Goal: Transaction & Acquisition: Purchase product/service

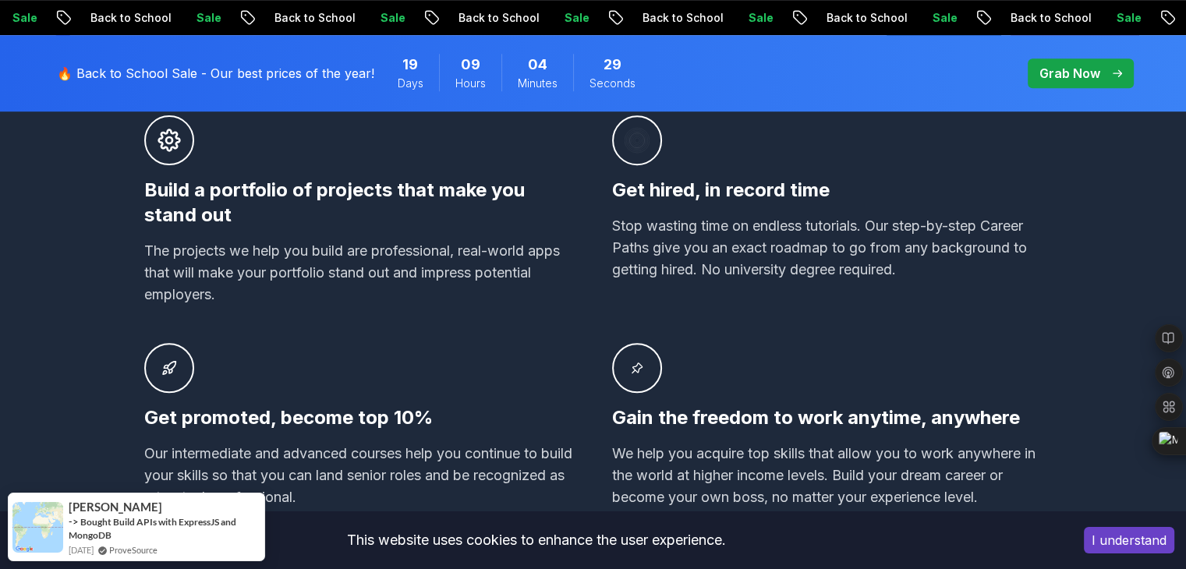
scroll to position [1091, 0]
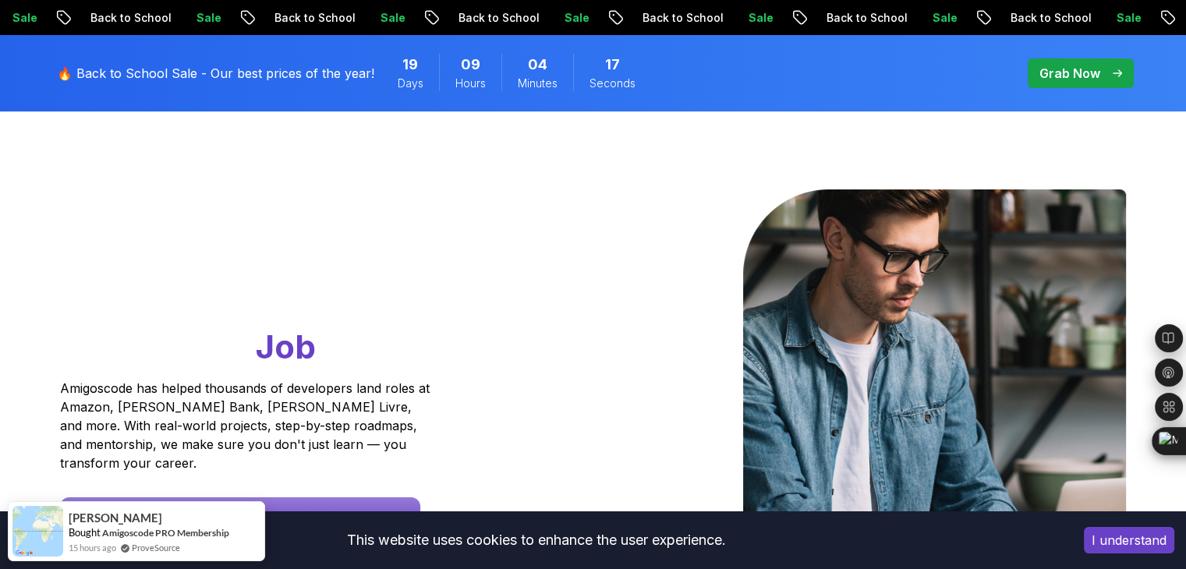
scroll to position [0, 0]
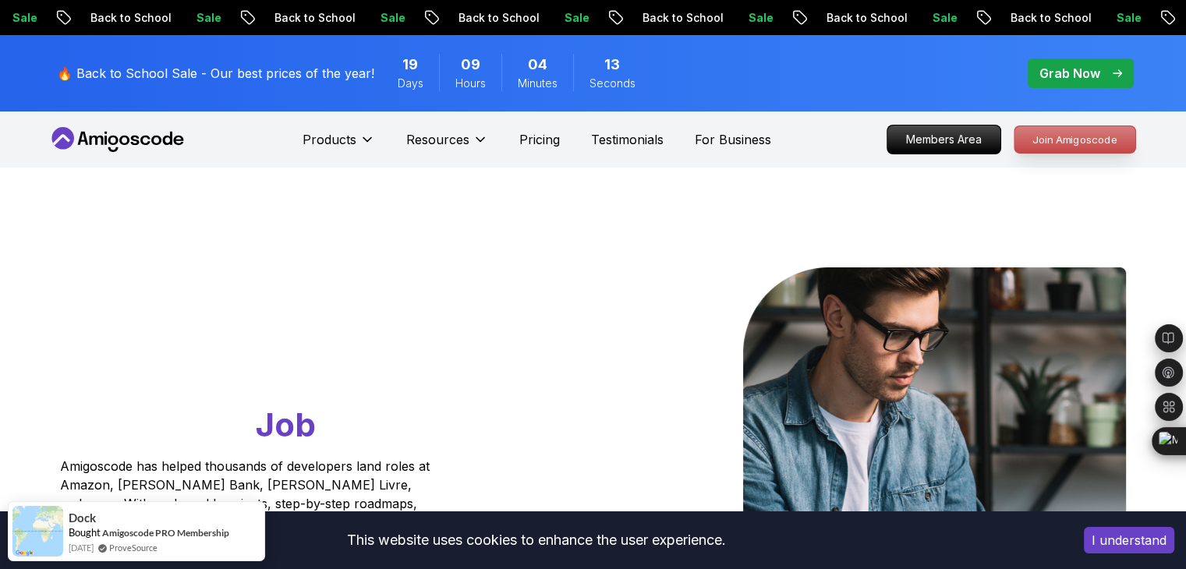
click at [1044, 144] on p "Join Amigoscode" at bounding box center [1074, 139] width 121 height 27
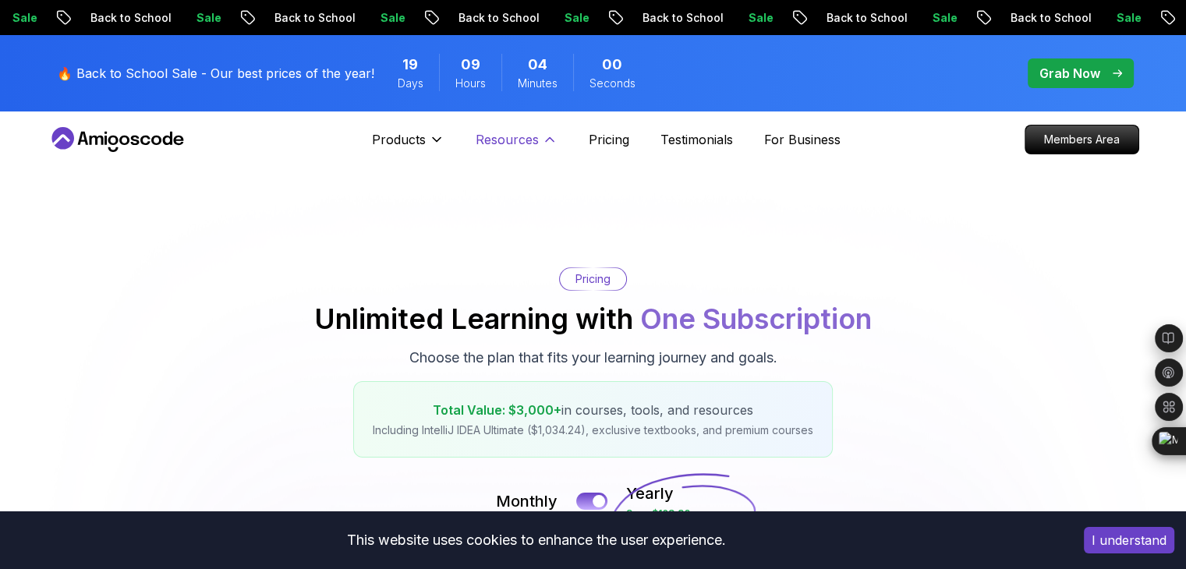
click at [539, 146] on button "Resources" at bounding box center [516, 145] width 82 height 31
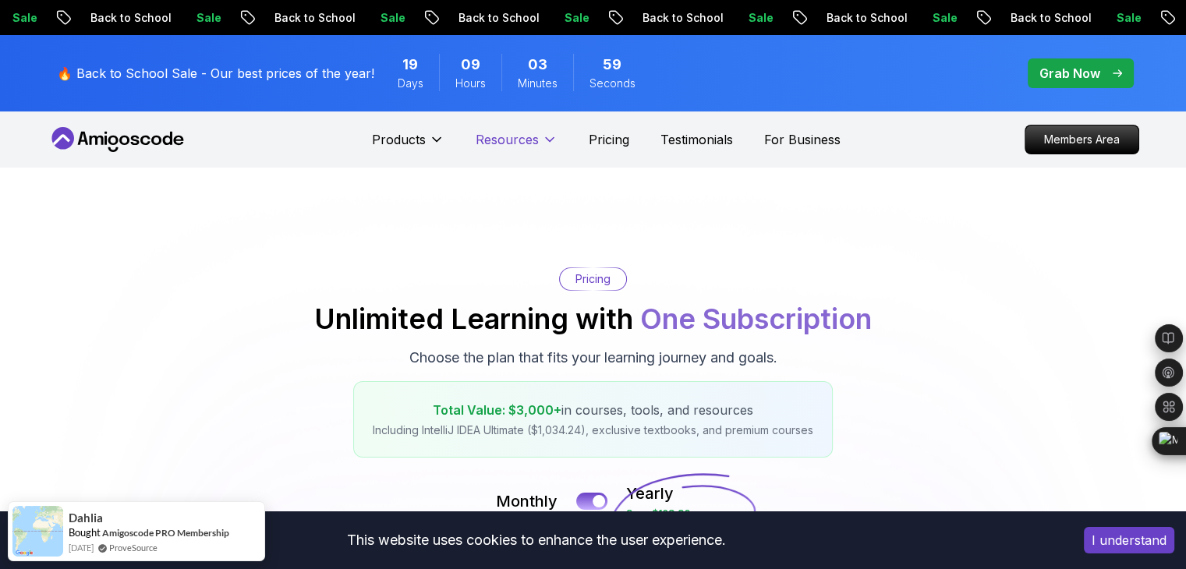
click at [539, 146] on button "Resources" at bounding box center [516, 145] width 82 height 31
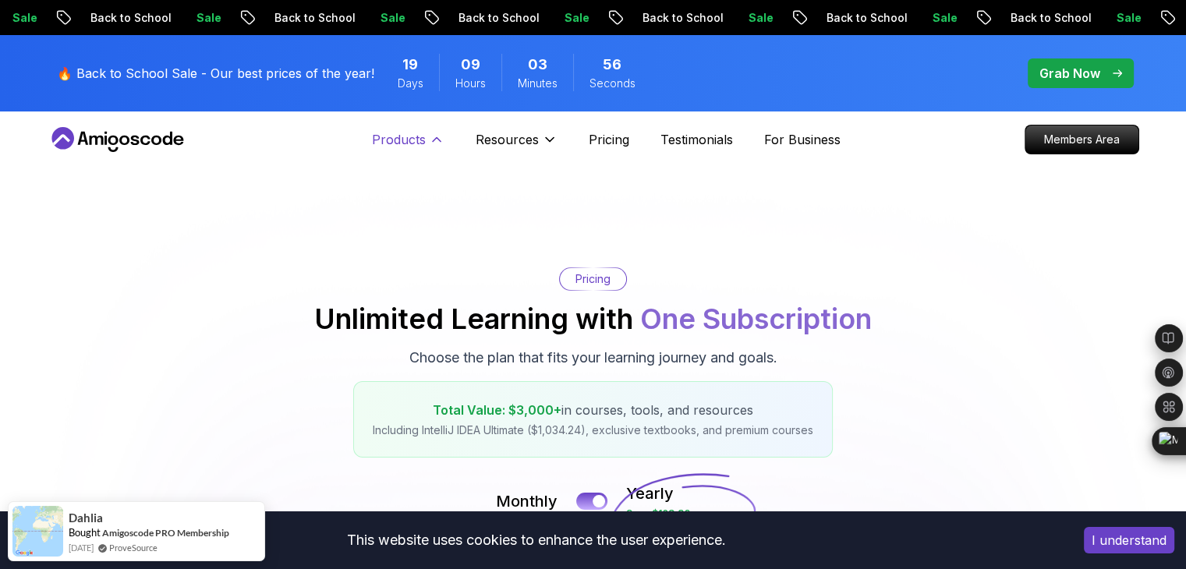
click at [419, 139] on p "Products" at bounding box center [399, 139] width 54 height 19
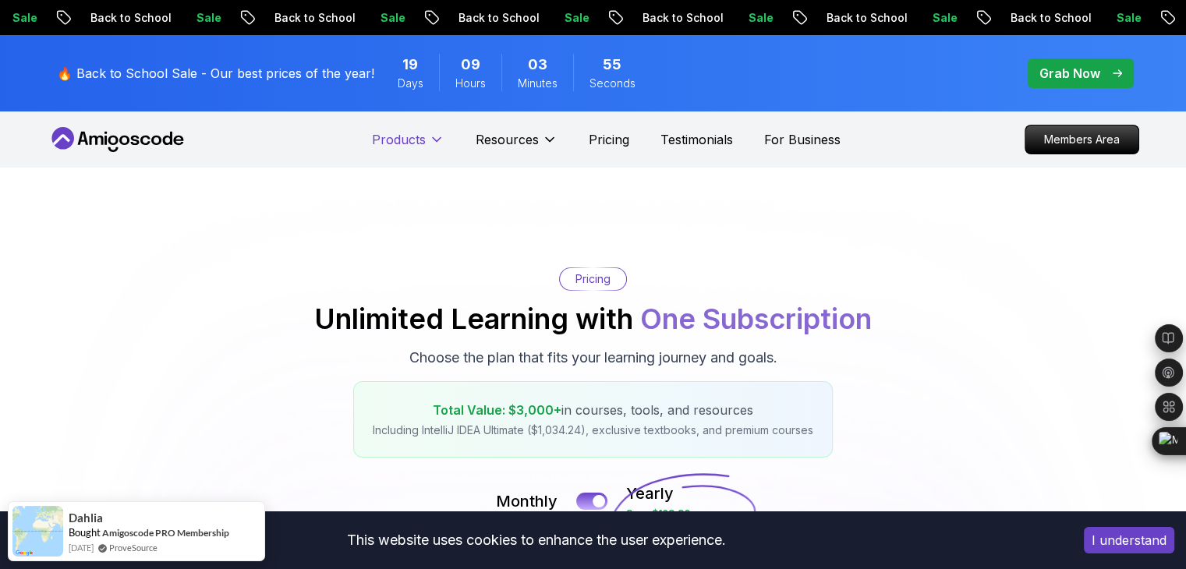
click at [419, 139] on p "Products" at bounding box center [399, 139] width 54 height 19
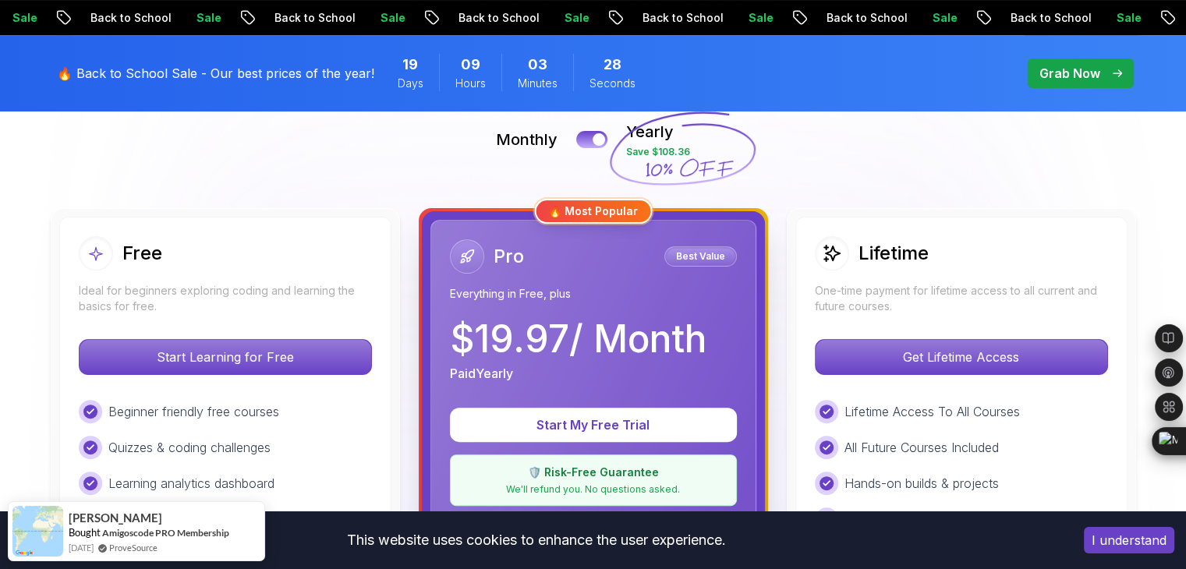
scroll to position [390, 0]
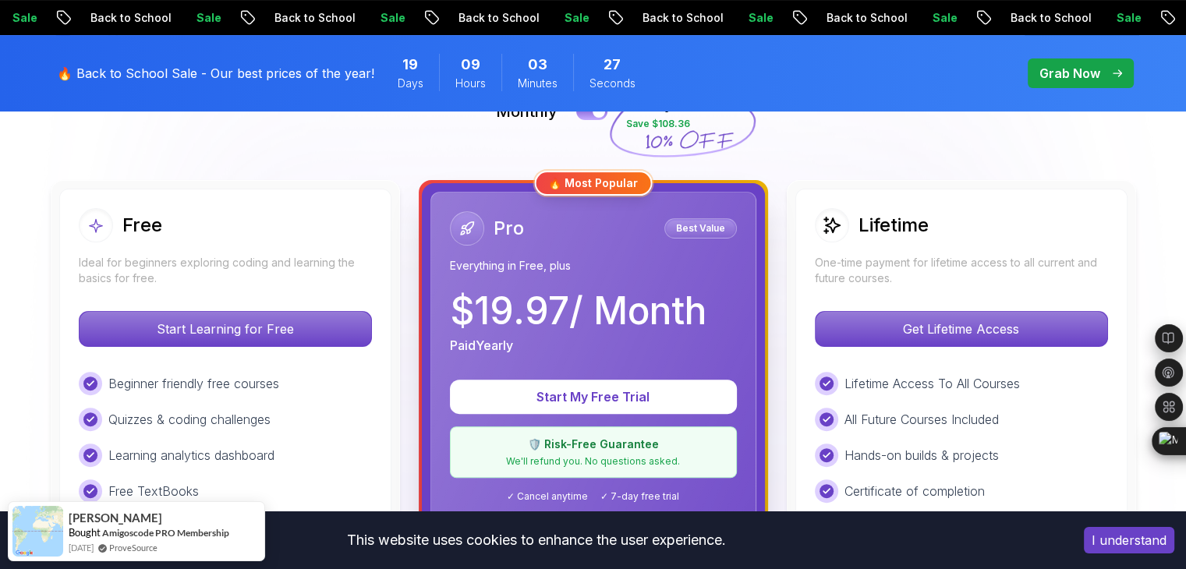
click at [940, 418] on p "All Future Courses Included" at bounding box center [921, 419] width 154 height 19
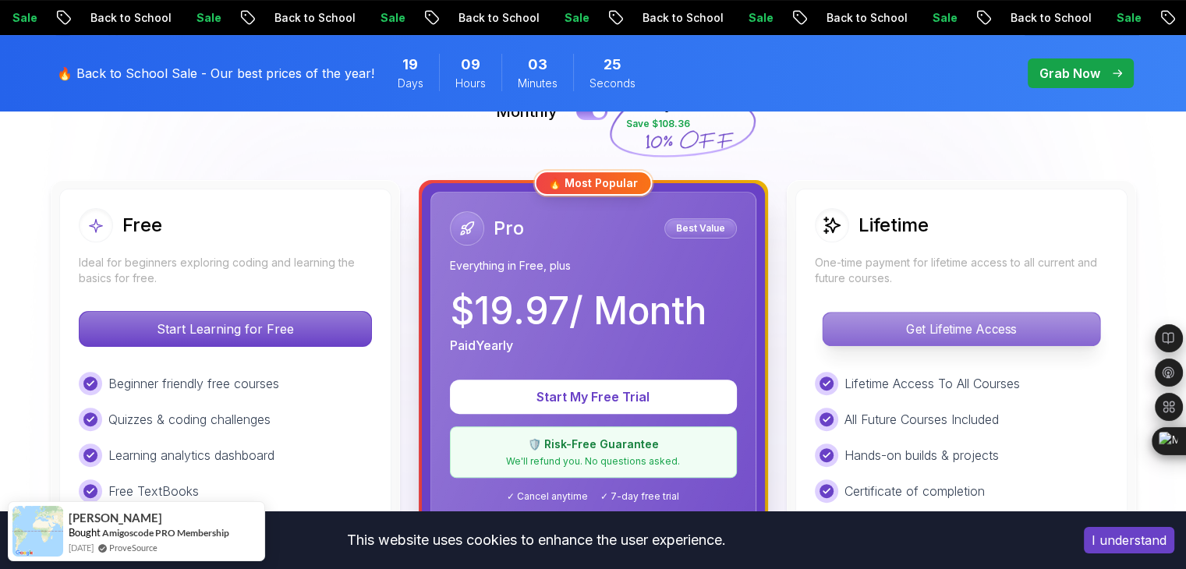
click at [977, 340] on p "Get Lifetime Access" at bounding box center [960, 329] width 277 height 33
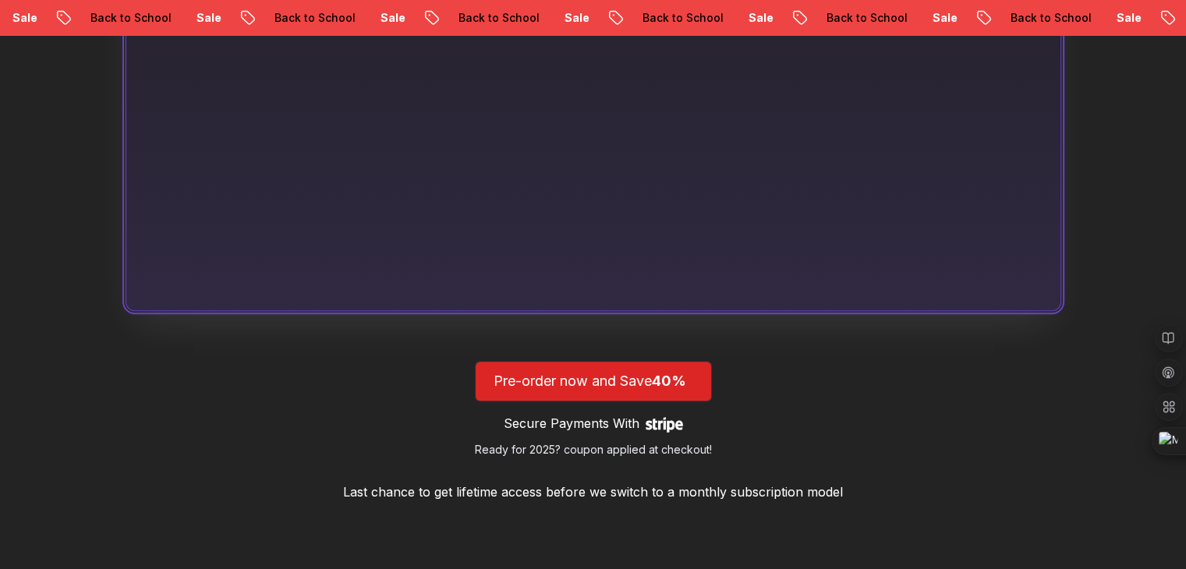
scroll to position [1013, 0]
